Goal: Check status: Check status

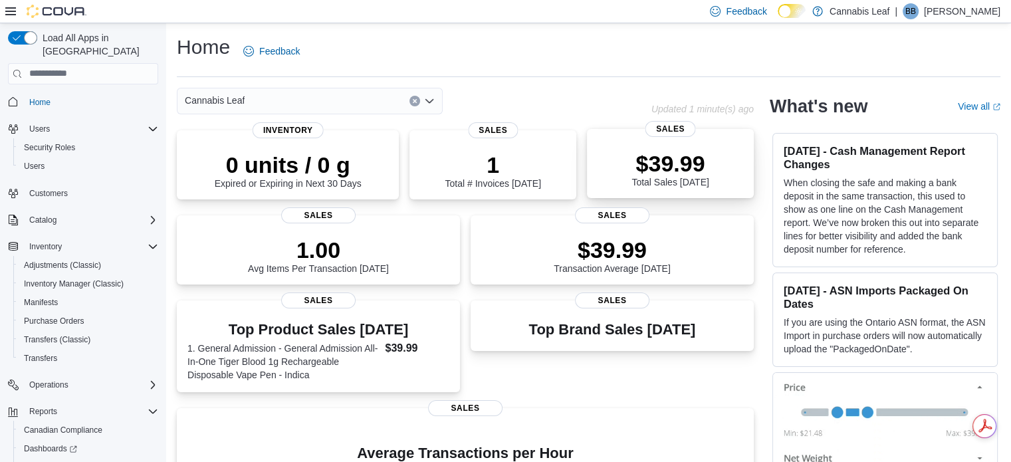
click at [636, 159] on div "$39.99 Total Sales [DATE]" at bounding box center [670, 166] width 146 height 43
